Goal: Communication & Community: Connect with others

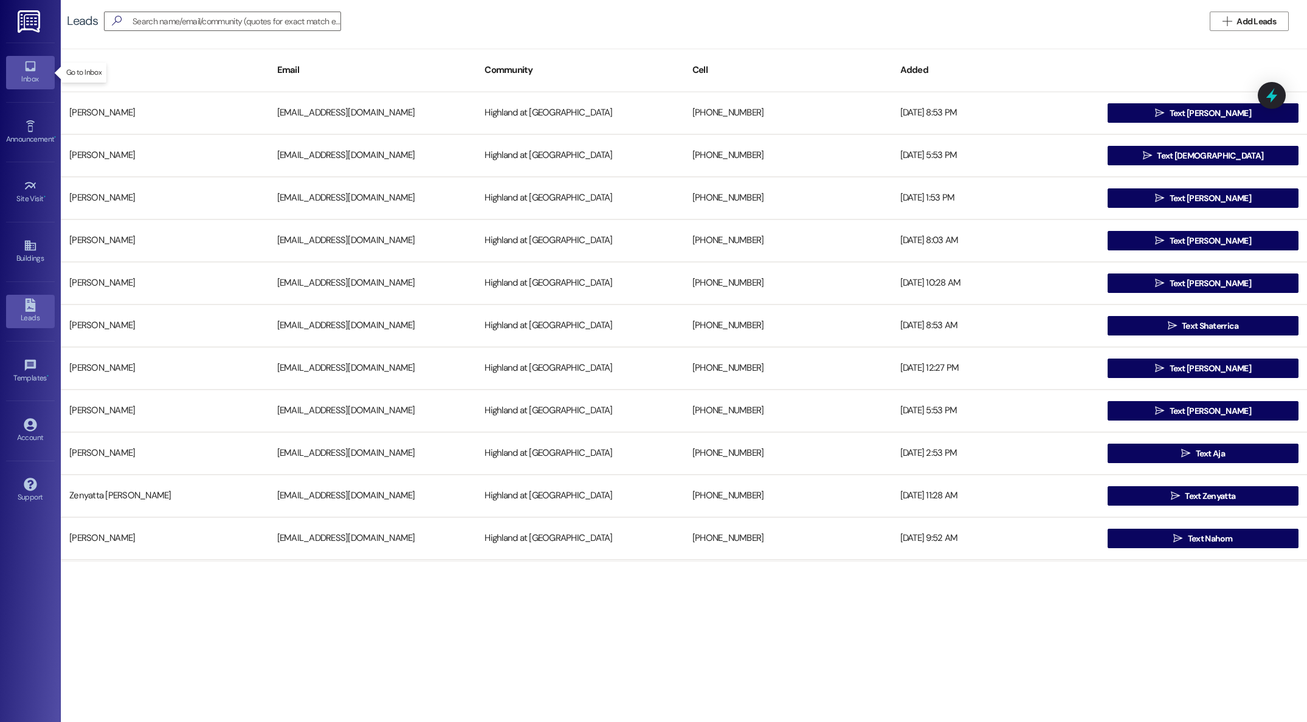
click at [29, 78] on div "Inbox" at bounding box center [30, 79] width 61 height 12
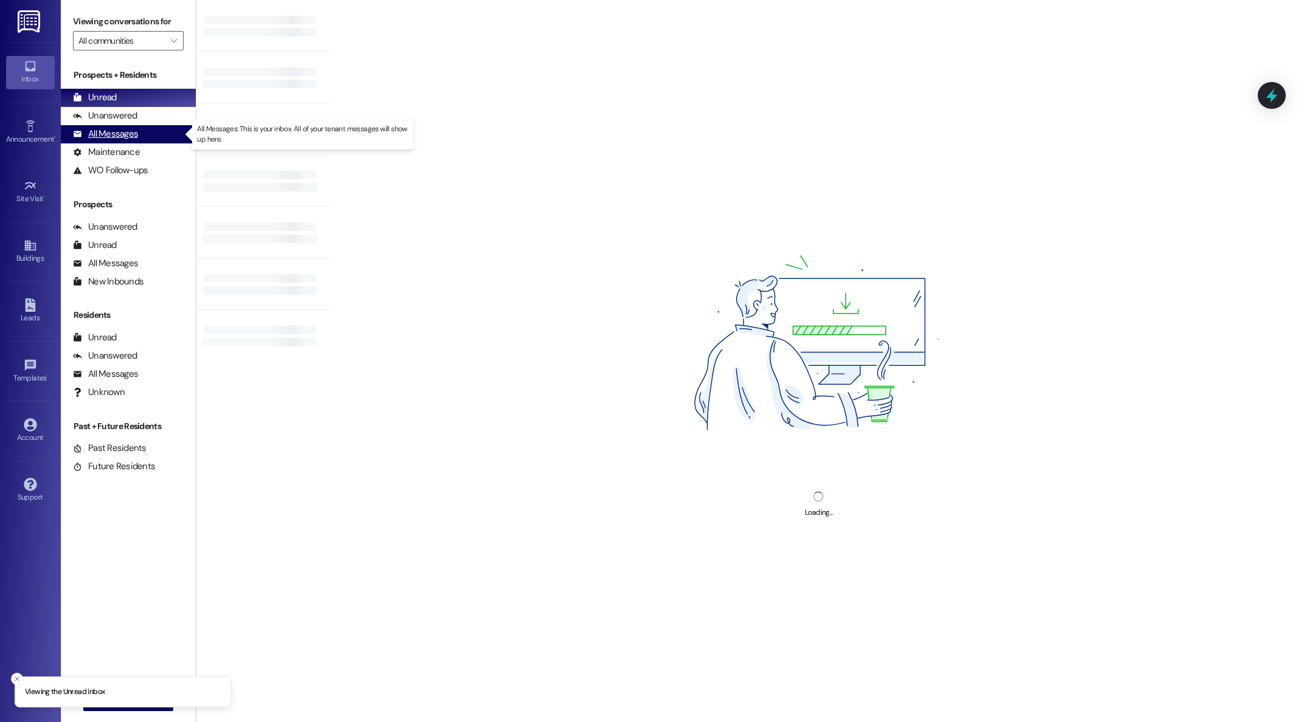
click at [91, 134] on div "All Messages" at bounding box center [105, 134] width 65 height 13
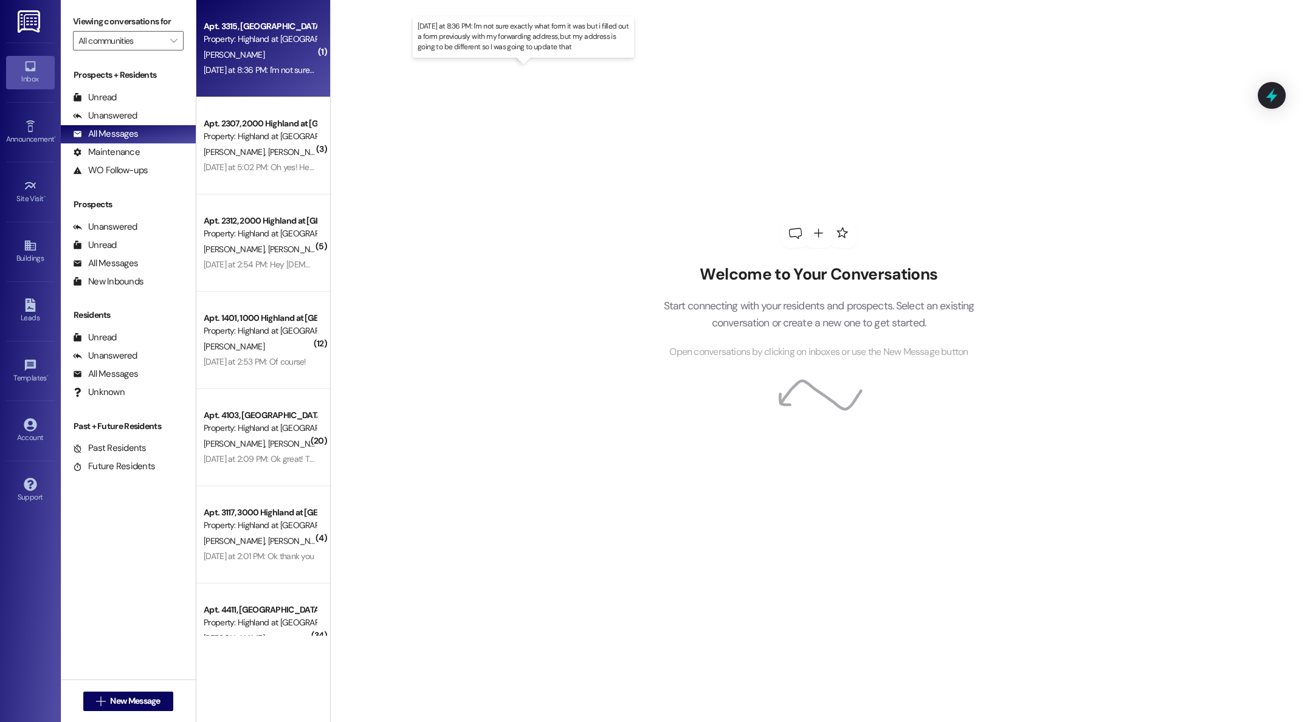
click at [218, 67] on div "[DATE] at 8:36 PM: I'm not sure exactly what form it was but i filled out a for…" at bounding box center [531, 69] width 654 height 11
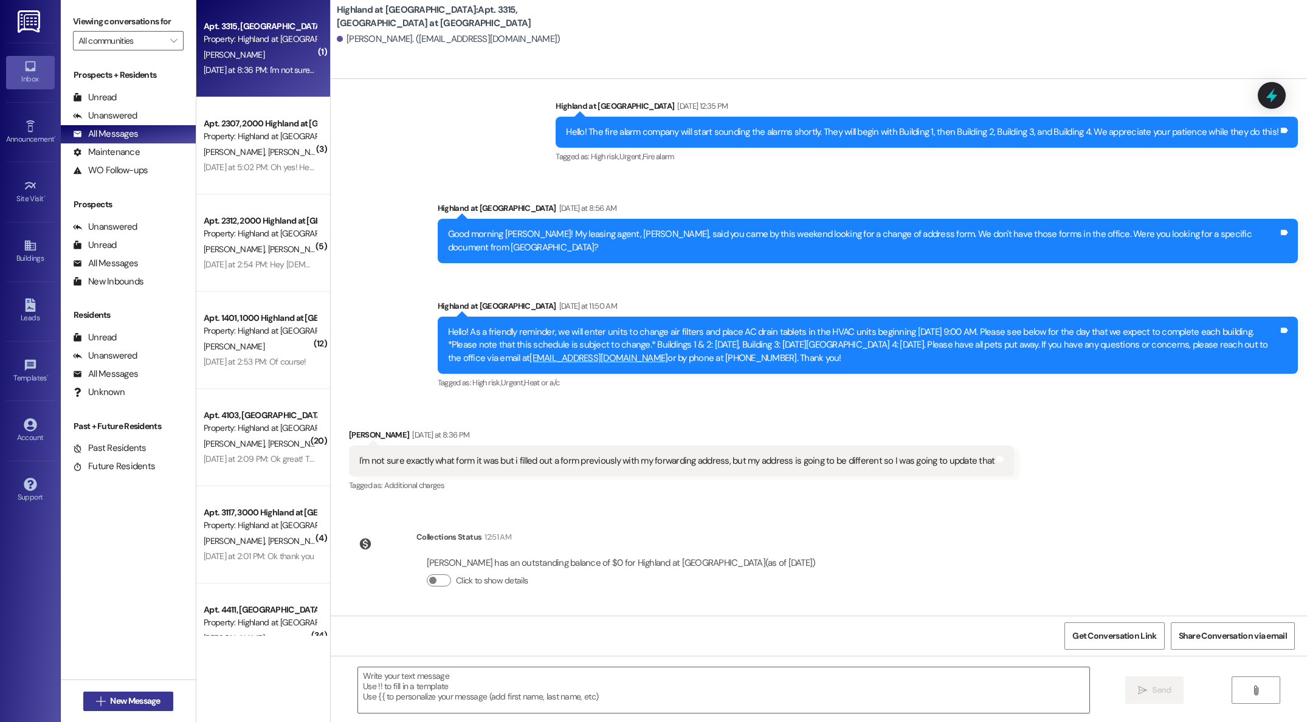
click at [116, 702] on span "New Message" at bounding box center [135, 701] width 50 height 13
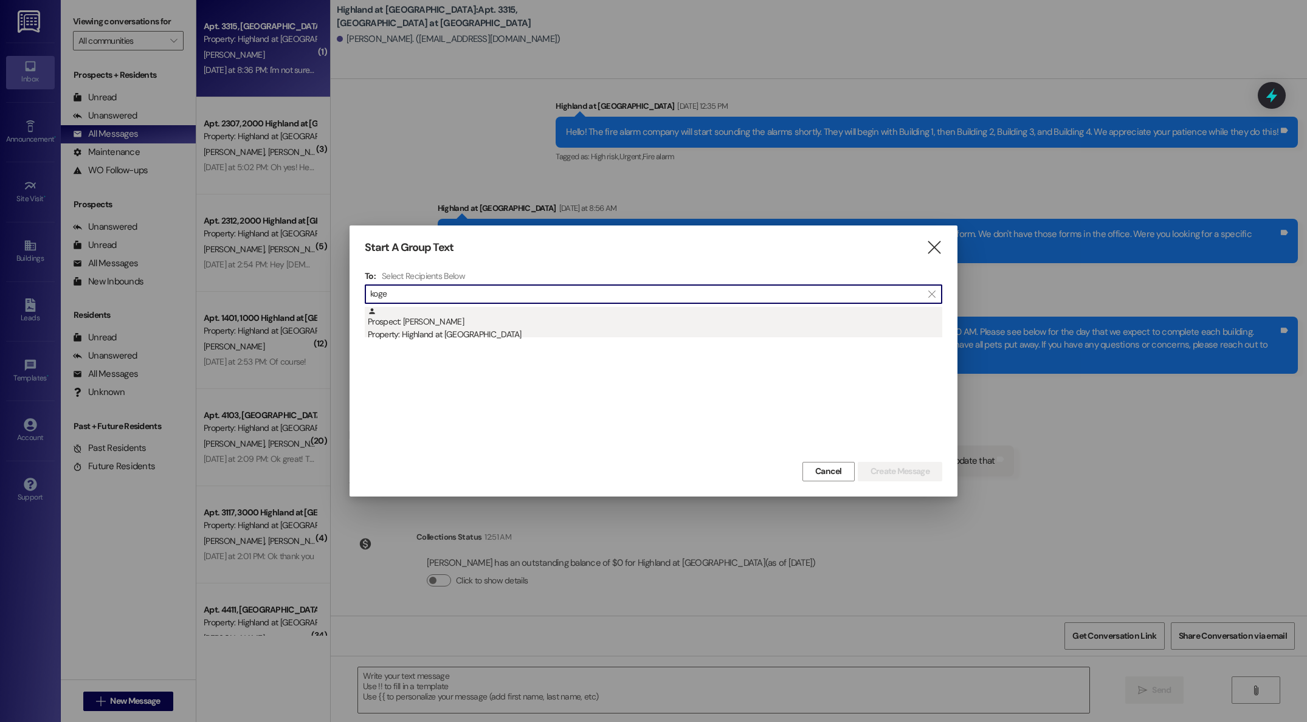
type input "koge"
click at [401, 315] on div "Prospect: [PERSON_NAME] Property: Highland at [GEOGRAPHIC_DATA]" at bounding box center [655, 324] width 575 height 35
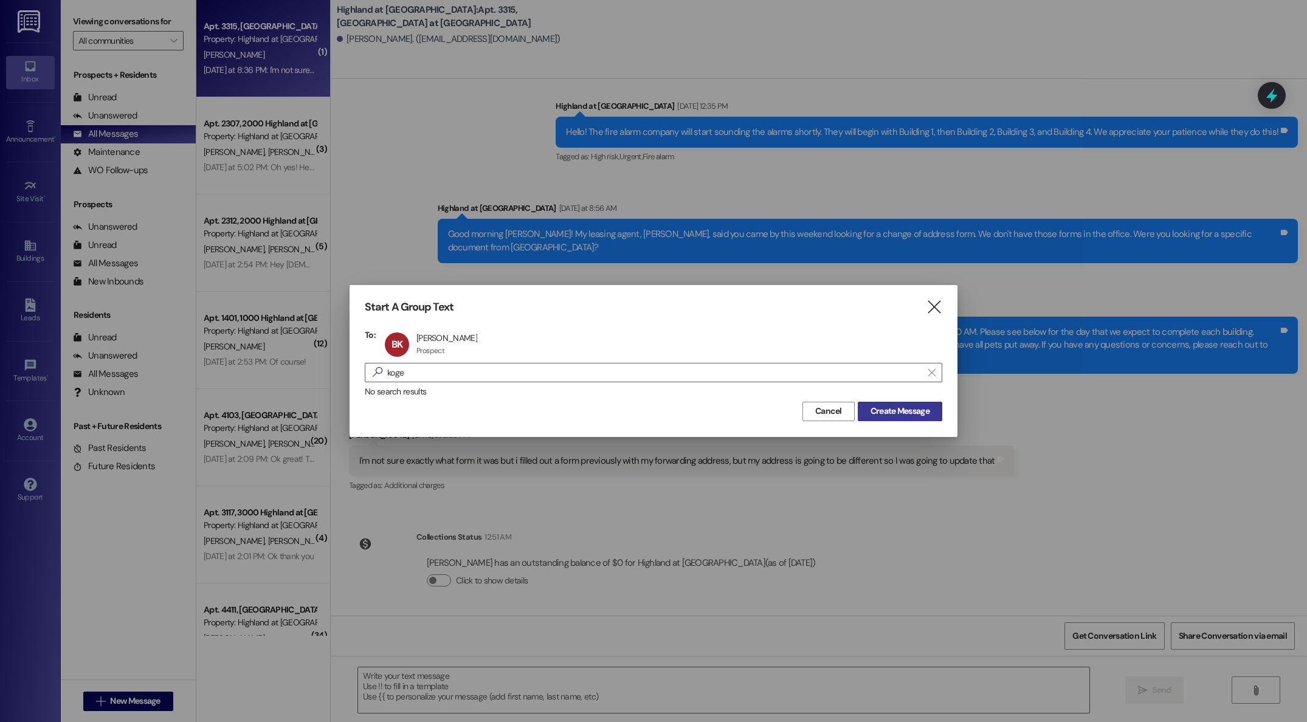
click at [893, 411] on span "Create Message" at bounding box center [900, 411] width 59 height 13
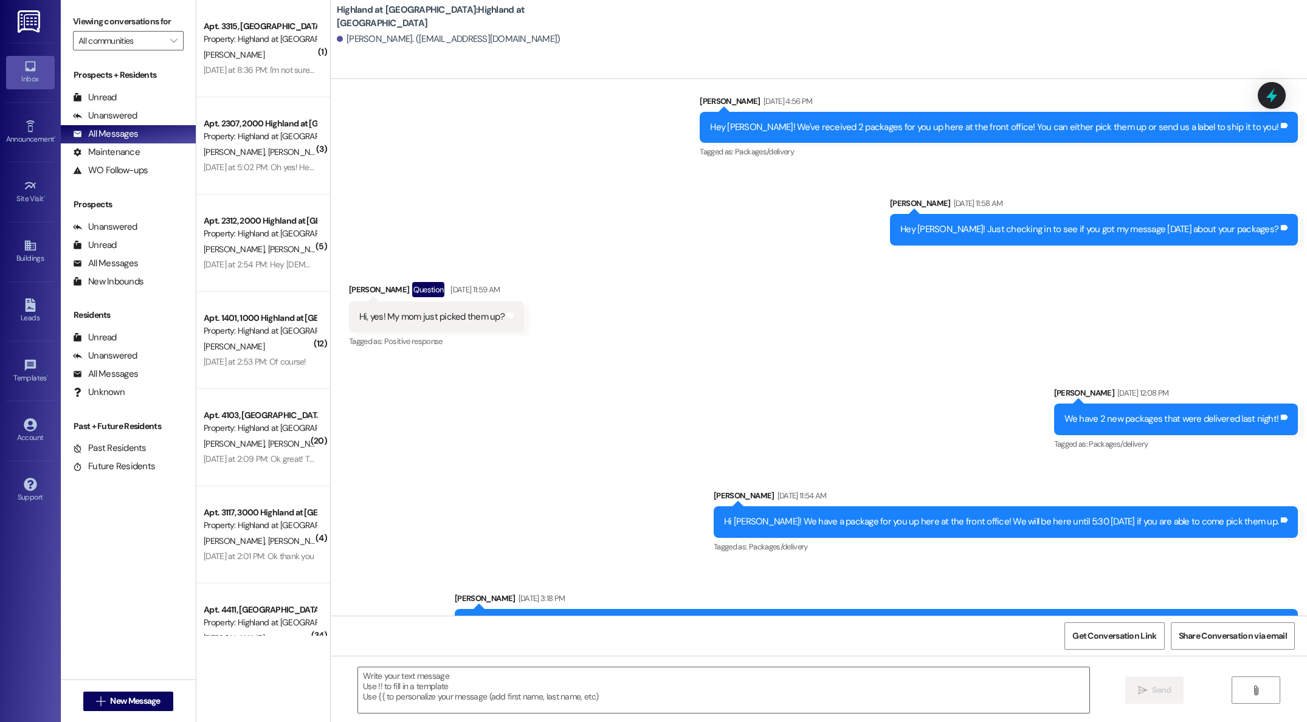
scroll to position [1267, 0]
